Goal: Information Seeking & Learning: Learn about a topic

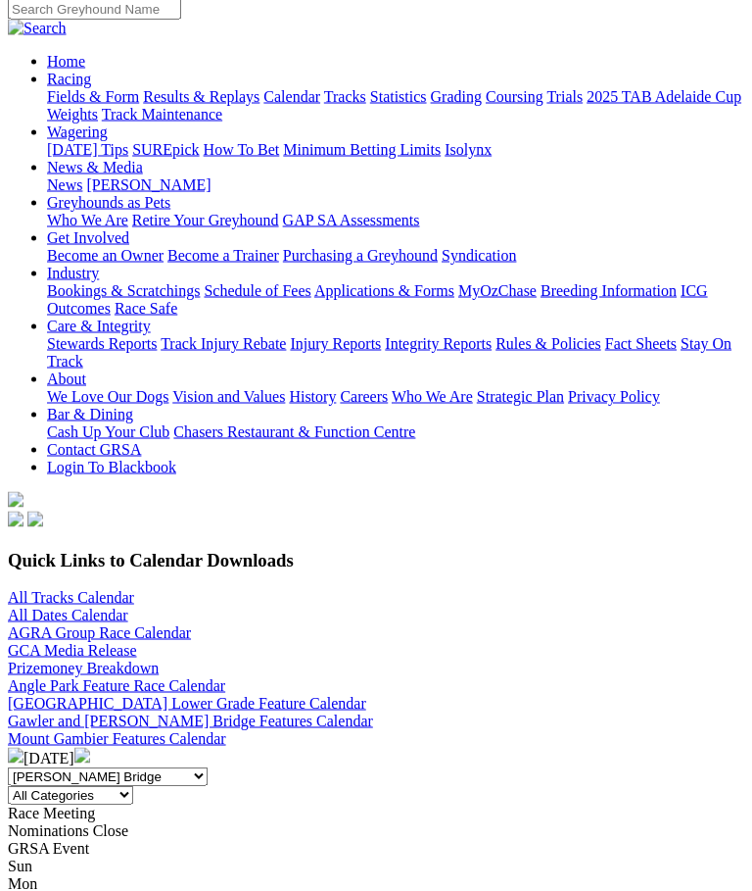
scroll to position [164, 0]
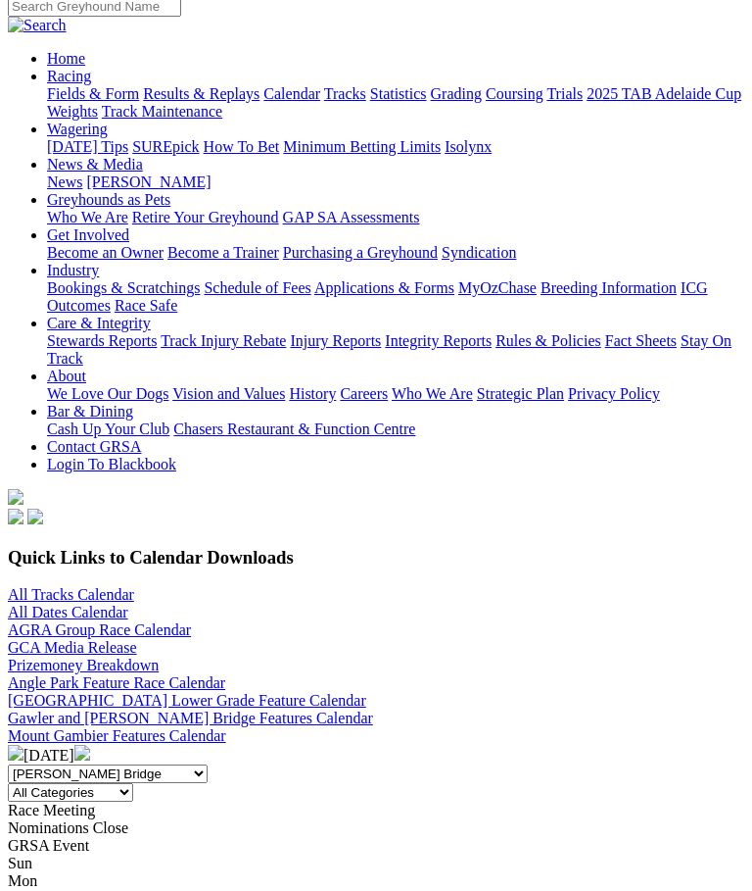
click at [90, 745] on img at bounding box center [82, 753] width 16 height 16
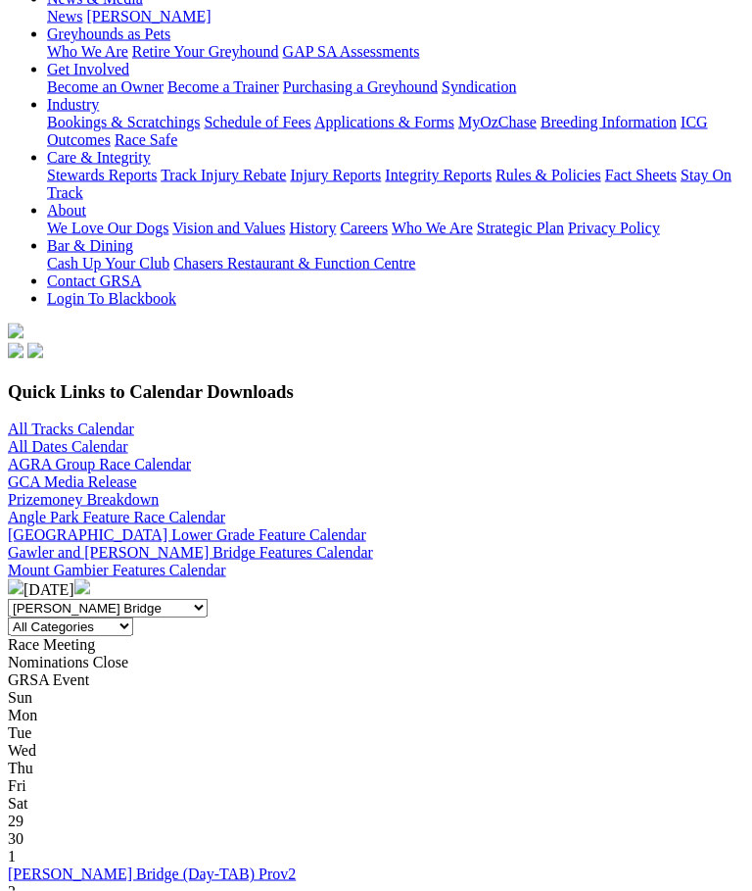
scroll to position [330, 0]
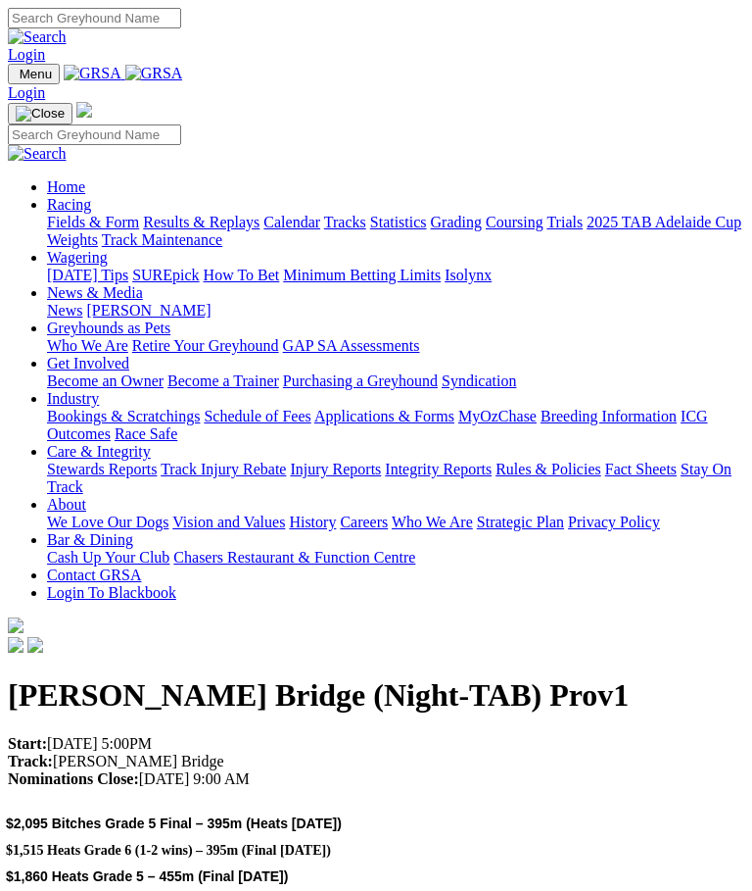
click at [16, 78] on img "Toggle navigation" at bounding box center [16, 78] width 0 height 0
click at [91, 196] on link "Racing" at bounding box center [69, 204] width 44 height 17
click at [264, 230] on link "Calendar" at bounding box center [292, 222] width 57 height 17
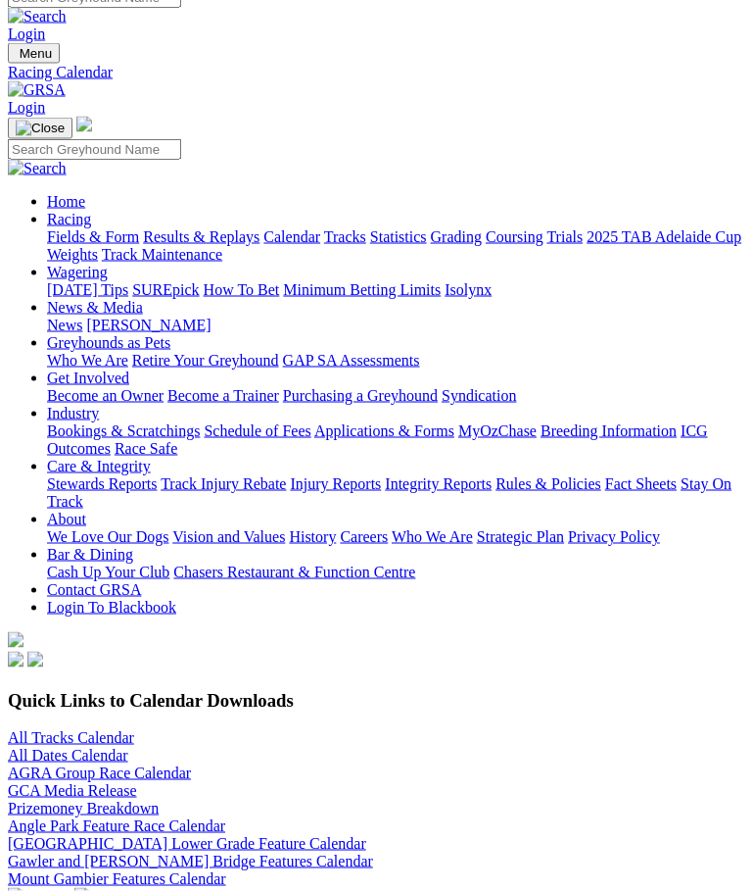
scroll to position [22, 0]
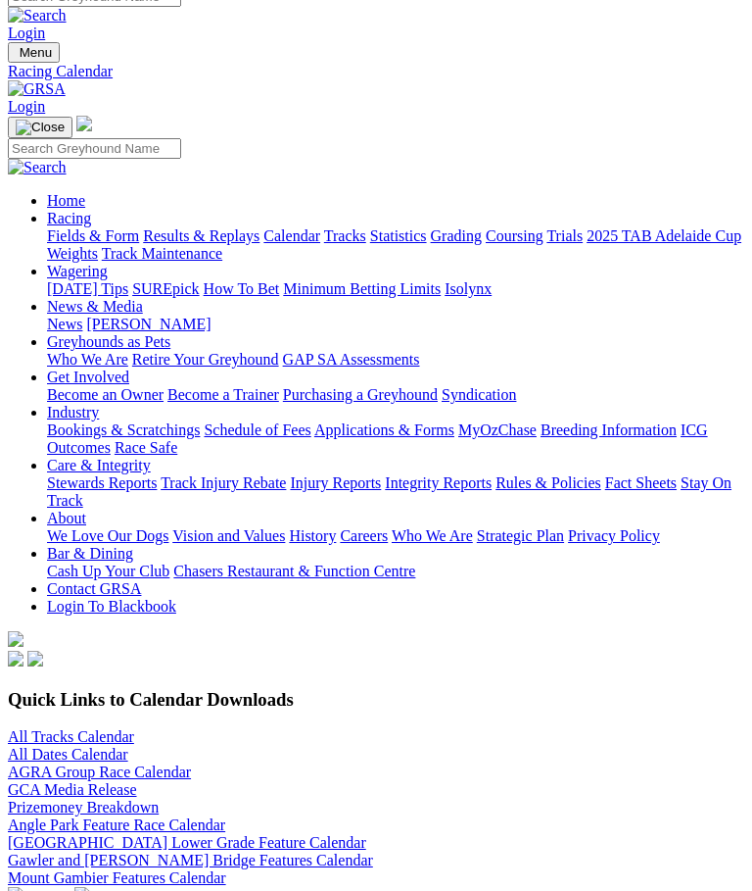
select select "4"
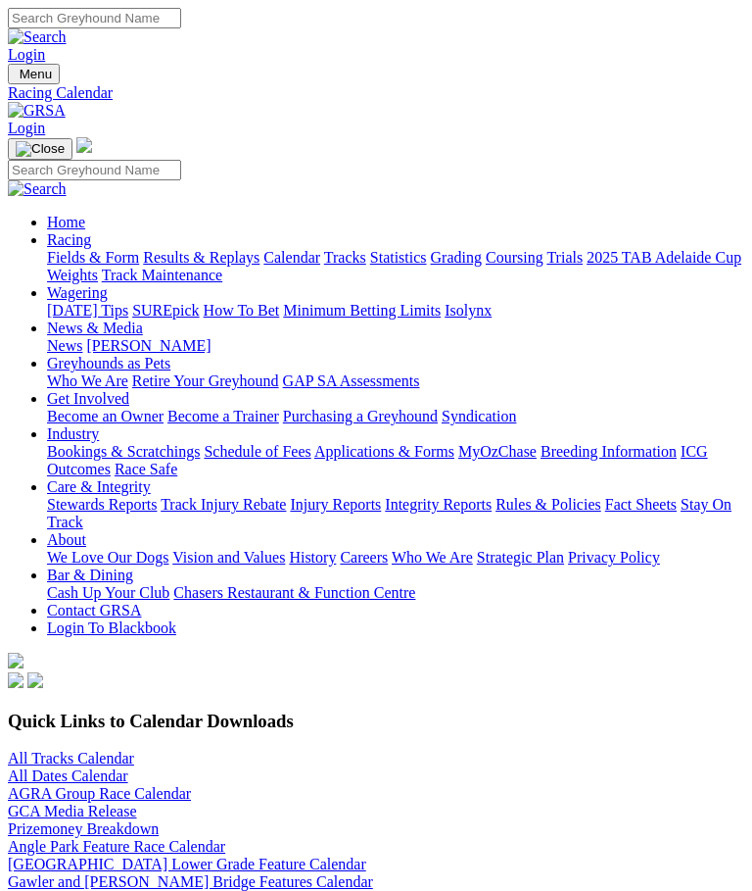
select select "0"
select select "4"
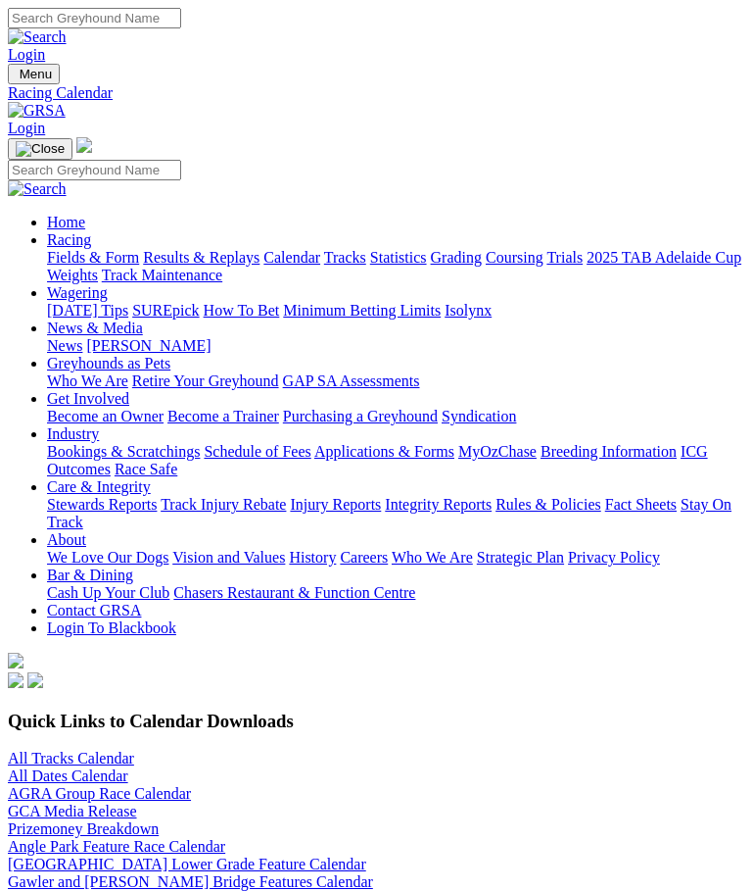
scroll to position [404, 0]
click at [373, 873] on link "Gawler and [PERSON_NAME] Bridge Features Calendar" at bounding box center [190, 881] width 365 height 17
